Goal: Task Accomplishment & Management: Complete application form

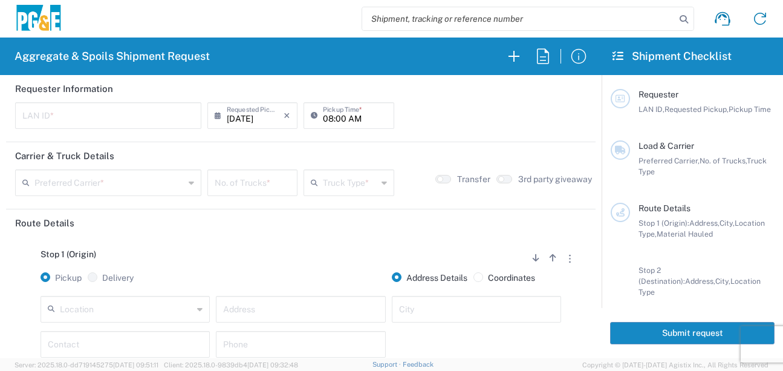
click at [38, 120] on input "text" at bounding box center [108, 114] width 172 height 21
click at [51, 122] on input "J4A" at bounding box center [108, 114] width 172 height 21
type input "J4AB"
click at [323, 118] on input "08:00 AM" at bounding box center [355, 114] width 64 height 21
click at [337, 116] on input "05:00 AM" at bounding box center [355, 114] width 64 height 21
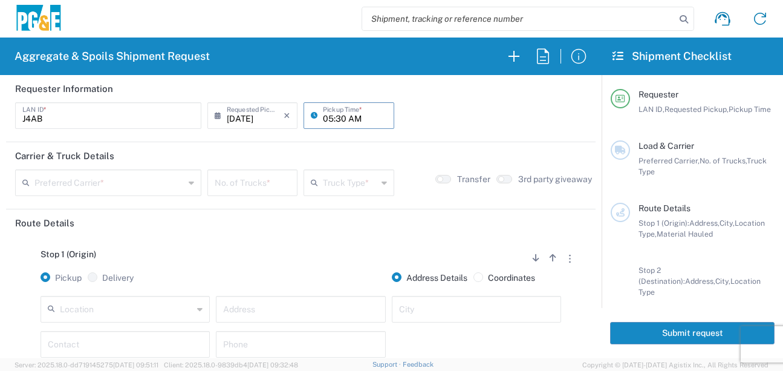
type input "05:30 AM"
click at [304, 160] on header "Carrier & Truck Details" at bounding box center [301, 155] width 590 height 27
click at [86, 182] on input "text" at bounding box center [109, 181] width 150 height 21
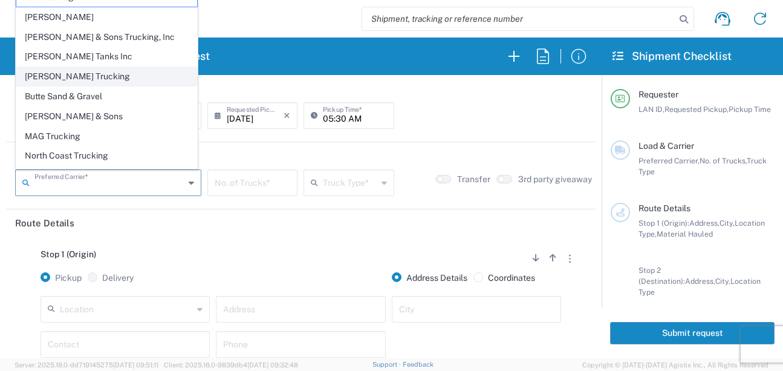
click at [57, 82] on span "[PERSON_NAME] Trucking" at bounding box center [106, 76] width 181 height 19
type input "[PERSON_NAME] Trucking"
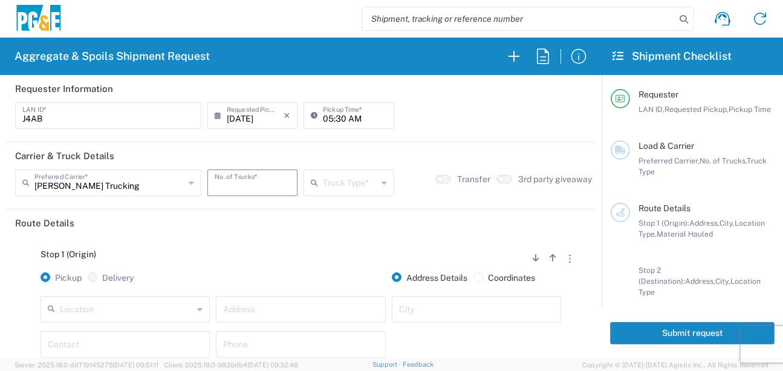
click at [235, 188] on input "number" at bounding box center [253, 181] width 76 height 21
type input "1"
click at [334, 178] on input "text" at bounding box center [350, 181] width 54 height 21
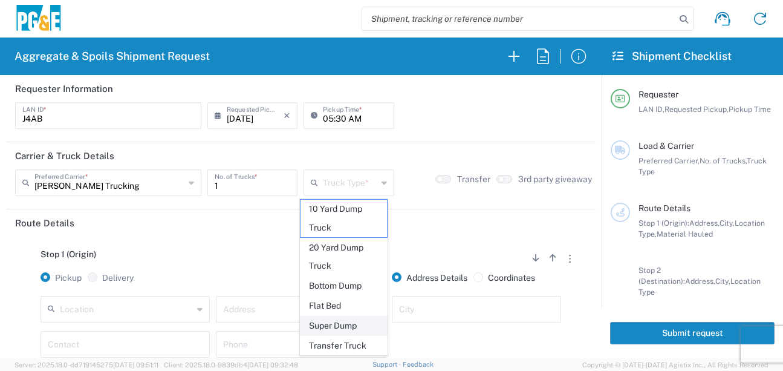
click at [313, 329] on span "Super Dump" at bounding box center [344, 325] width 86 height 19
type input "Super Dump"
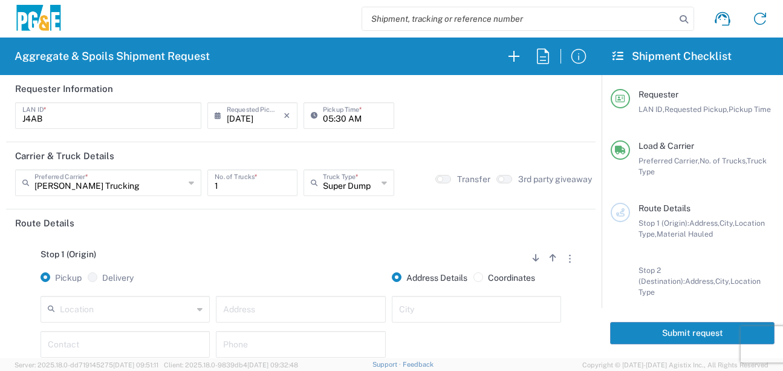
click at [282, 240] on div "Stop 1 (Origin) Add Stop Above Add Stop Below Remove Stop Pickup Delivery Addre…" at bounding box center [301, 331] width 572 height 190
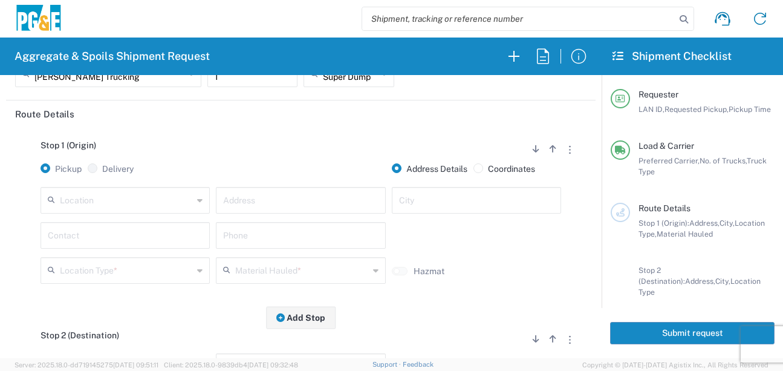
scroll to position [121, 0]
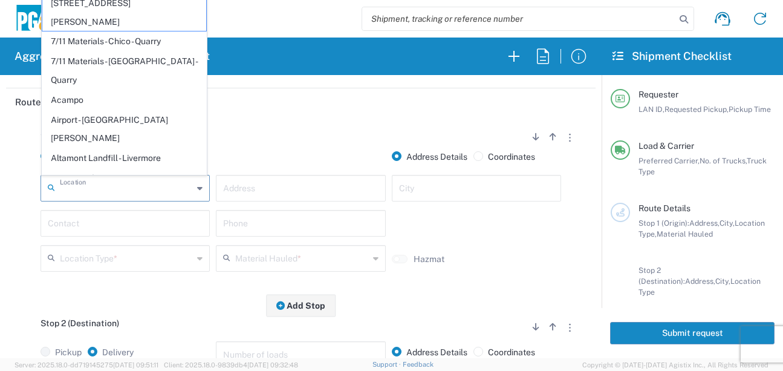
click at [85, 196] on input "text" at bounding box center [126, 187] width 133 height 21
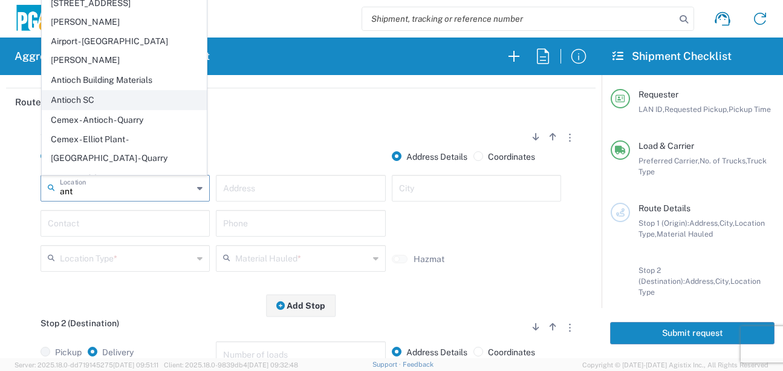
click at [90, 91] on span "Antioch SC" at bounding box center [124, 100] width 164 height 19
type input "Antioch SC"
type input "[STREET_ADDRESS]"
type input "Antioch"
type input "Business No Loading Dock"
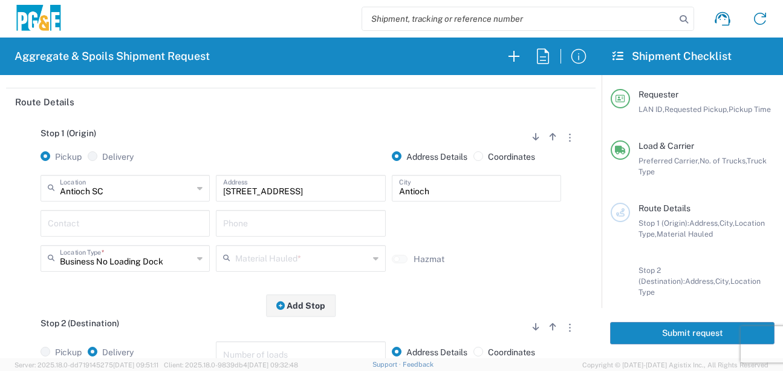
click at [117, 220] on input "text" at bounding box center [125, 222] width 155 height 21
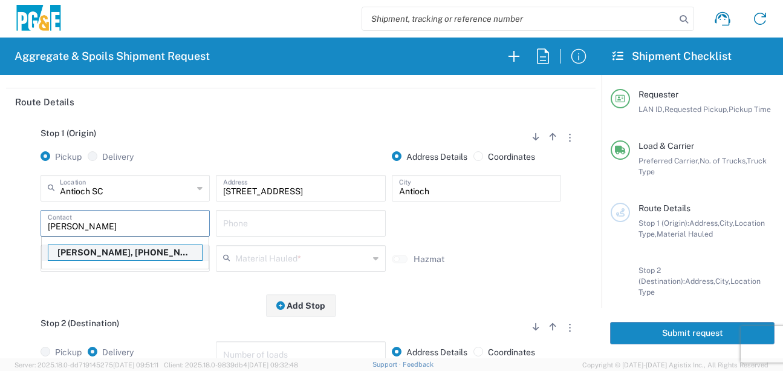
click at [97, 253] on p "[PERSON_NAME], [PHONE_NUMBER]" at bounding box center [125, 252] width 154 height 15
type input "[PERSON_NAME]"
type input "[PHONE_NUMBER]"
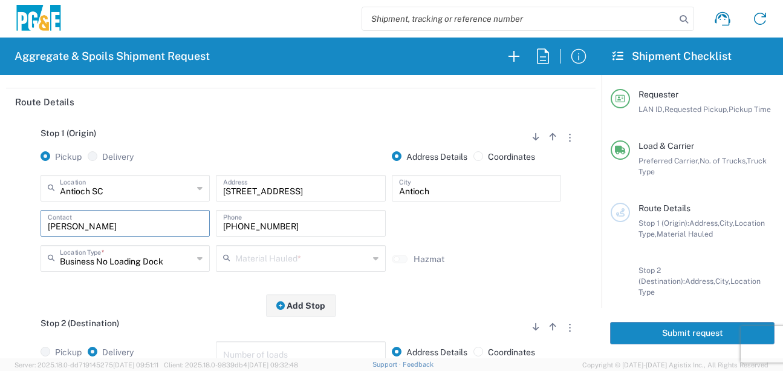
click at [255, 256] on input "text" at bounding box center [301, 257] width 133 height 21
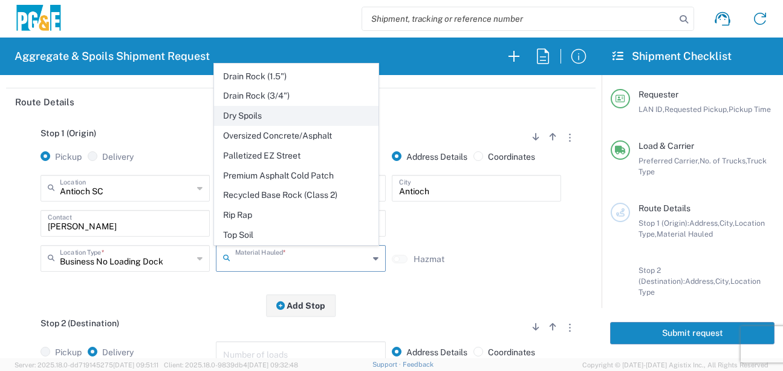
scroll to position [234, 0]
click at [210, 287] on div "Stop 1 (Origin) Add Stop Above Add Stop Below Remove Stop Pickup Delivery Addre…" at bounding box center [301, 211] width 572 height 190
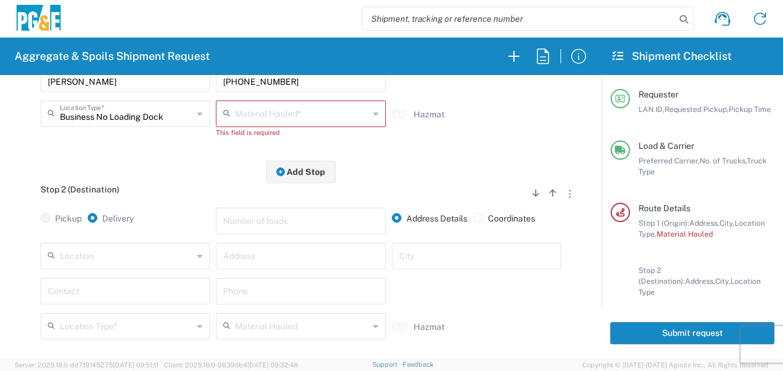
scroll to position [302, 0]
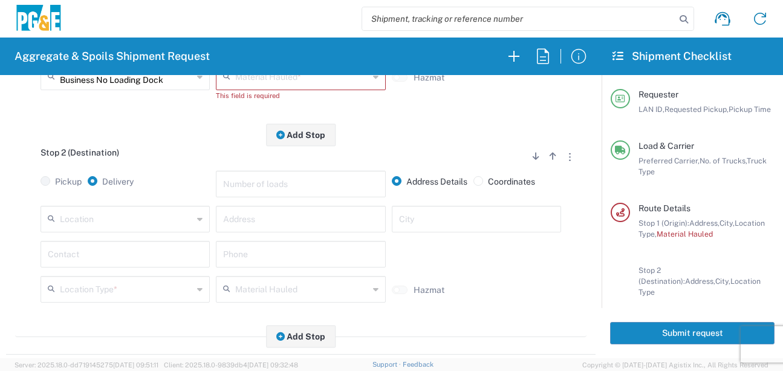
click at [106, 228] on input "text" at bounding box center [126, 217] width 133 height 21
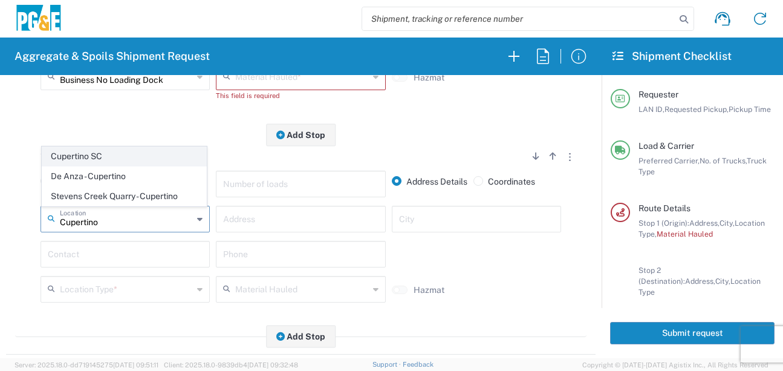
click at [81, 158] on span "Cupertino SC" at bounding box center [124, 156] width 164 height 19
type input "Cupertino SC"
type input "[STREET_ADDRESS][PERSON_NAME]"
type input "Cupertino"
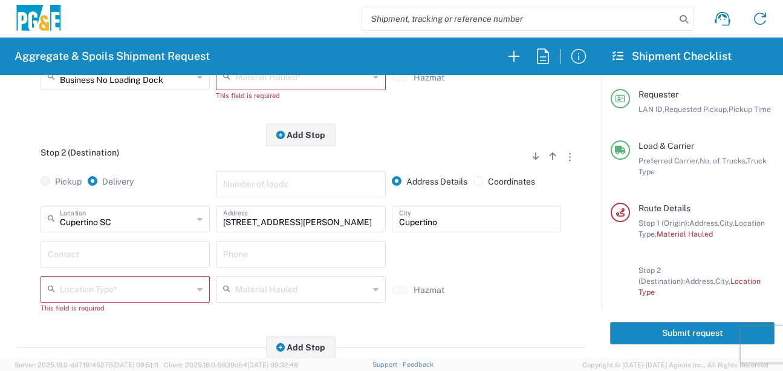
click at [90, 261] on input "text" at bounding box center [125, 253] width 155 height 21
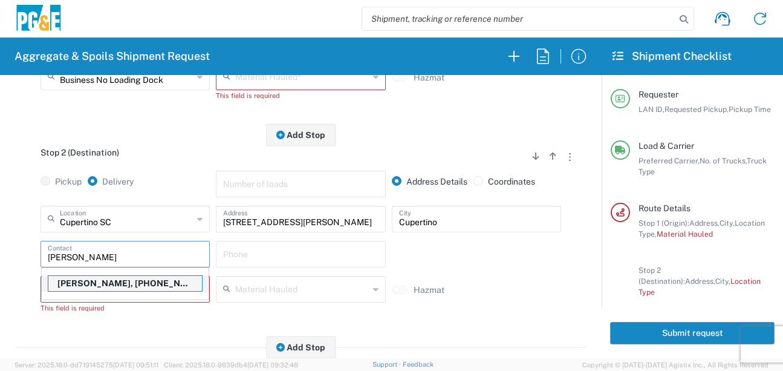
click at [98, 283] on p "[PERSON_NAME], [PHONE_NUMBER]" at bounding box center [125, 283] width 154 height 15
type input "[PERSON_NAME]"
type input "[PHONE_NUMBER]"
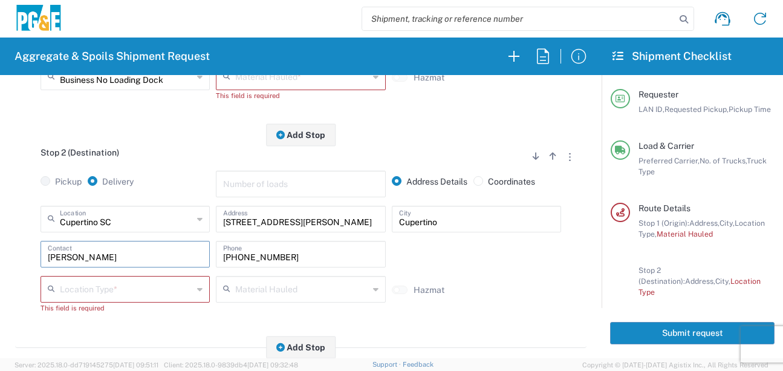
click at [99, 298] on input "text" at bounding box center [126, 288] width 133 height 21
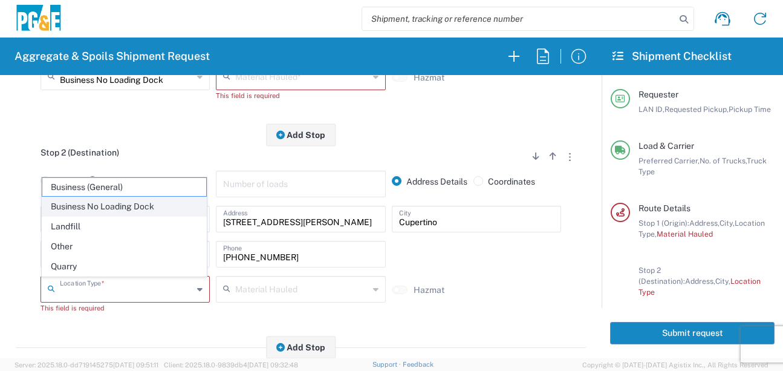
click at [134, 207] on span "Business No Loading Dock" at bounding box center [124, 206] width 164 height 19
type input "Business No Loading Dock"
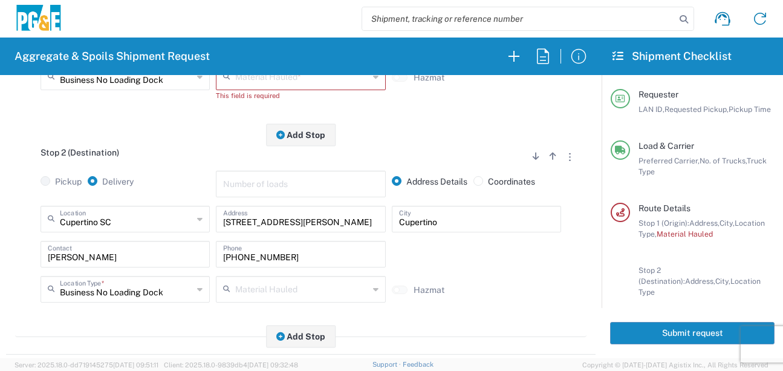
click at [86, 344] on main "Stop 1 (Origin) Add Stop Above Add Stop Below Remove Stop Pickup Delivery Addre…" at bounding box center [301, 142] width 590 height 416
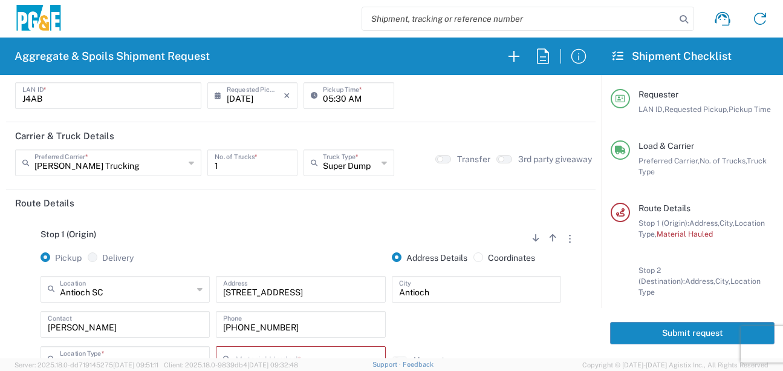
scroll to position [0, 0]
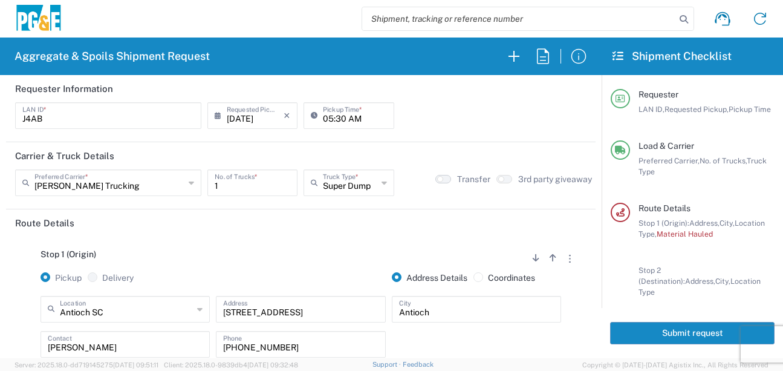
click at [437, 180] on button "button" at bounding box center [443, 179] width 16 height 8
click at [360, 247] on div "Stop 1 (Origin) Add Stop Above Add Stop Below Remove Stop Pickup Delivery Addre…" at bounding box center [301, 336] width 572 height 201
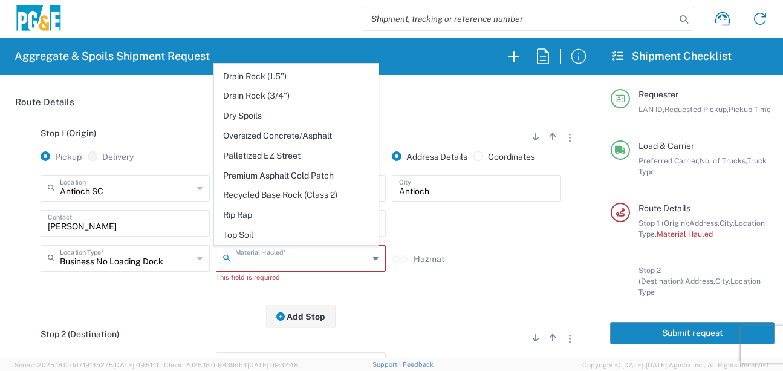
click at [246, 266] on input "text" at bounding box center [301, 257] width 133 height 21
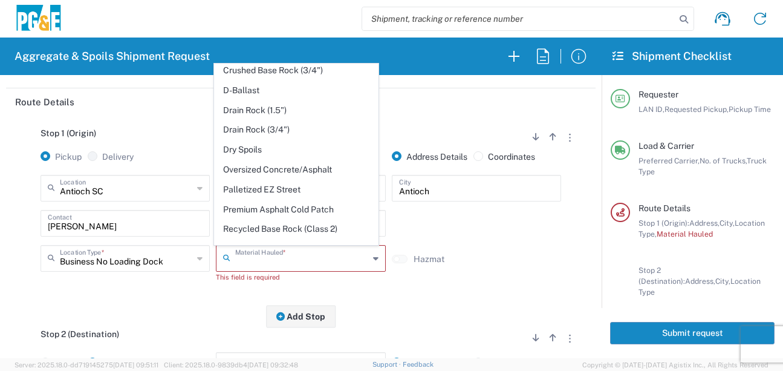
scroll to position [234, 0]
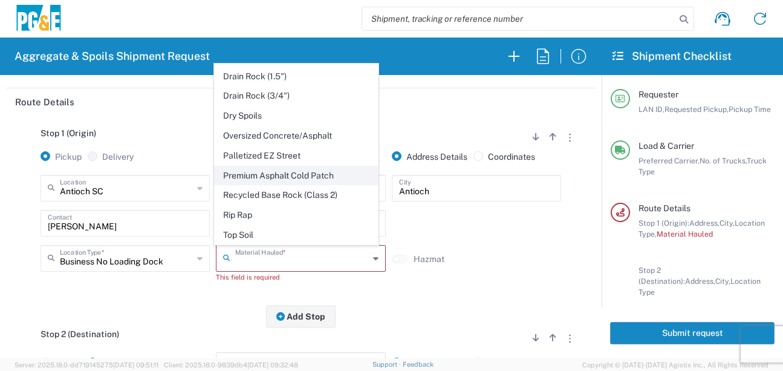
click at [304, 172] on span "Premium Asphalt Cold Patch" at bounding box center [297, 175] width 164 height 19
type input "Premium Asphalt Cold Patch"
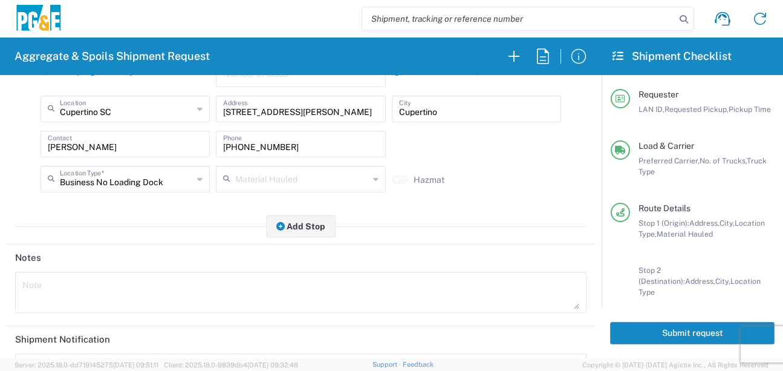
scroll to position [423, 0]
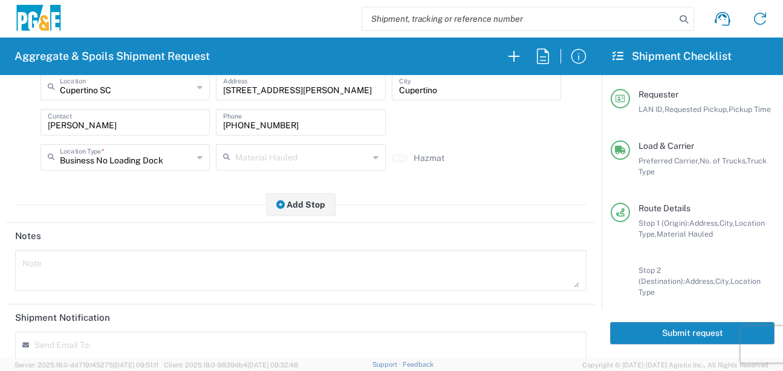
click at [154, 270] on textarea at bounding box center [300, 270] width 557 height 34
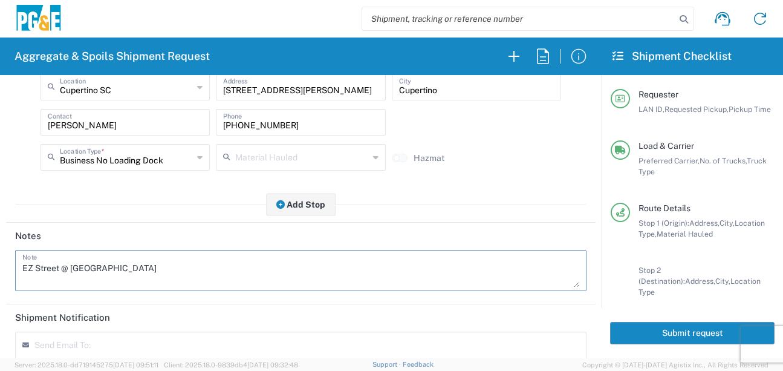
drag, startPoint x: 138, startPoint y: 272, endPoint x: -1, endPoint y: 269, distance: 138.5
click at [0, 269] on html "Aggregate & Spoils Shipment Request Requester Information J4AB LAN ID * [DATE] …" at bounding box center [391, 185] width 783 height 371
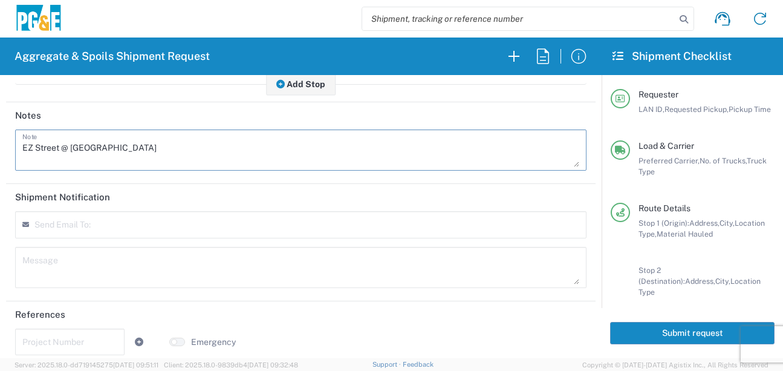
scroll to position [544, 0]
type textarea "EZ Street @ [GEOGRAPHIC_DATA]"
click at [70, 263] on textarea at bounding box center [300, 267] width 557 height 34
paste textarea "EZ Street @ [GEOGRAPHIC_DATA]"
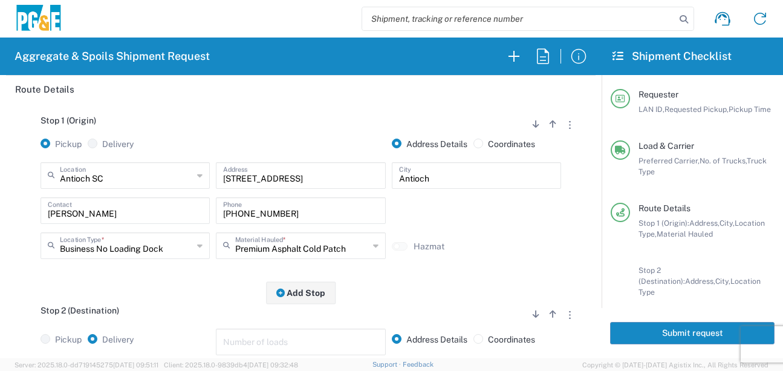
scroll to position [0, 0]
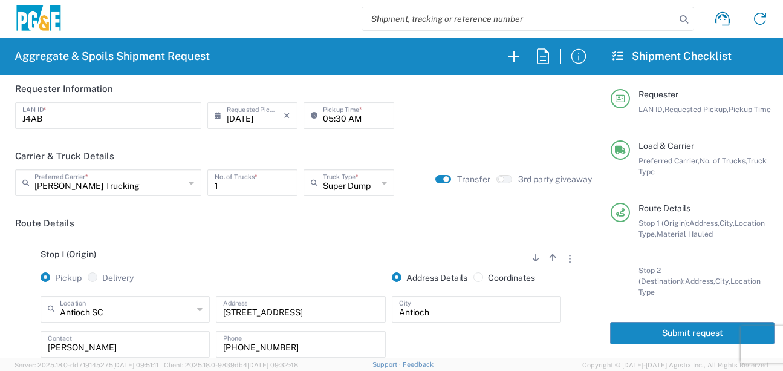
type textarea "EZ Street @ [GEOGRAPHIC_DATA]"
click at [638, 338] on button "Submit request" at bounding box center [692, 333] width 165 height 22
